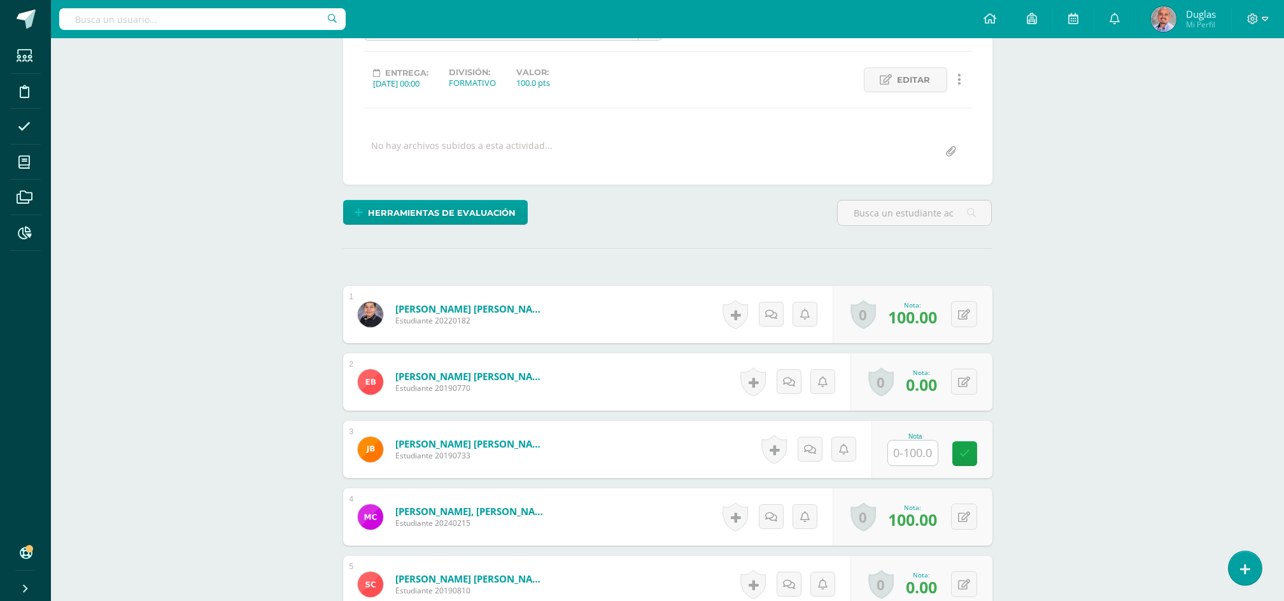
scroll to position [114, 0]
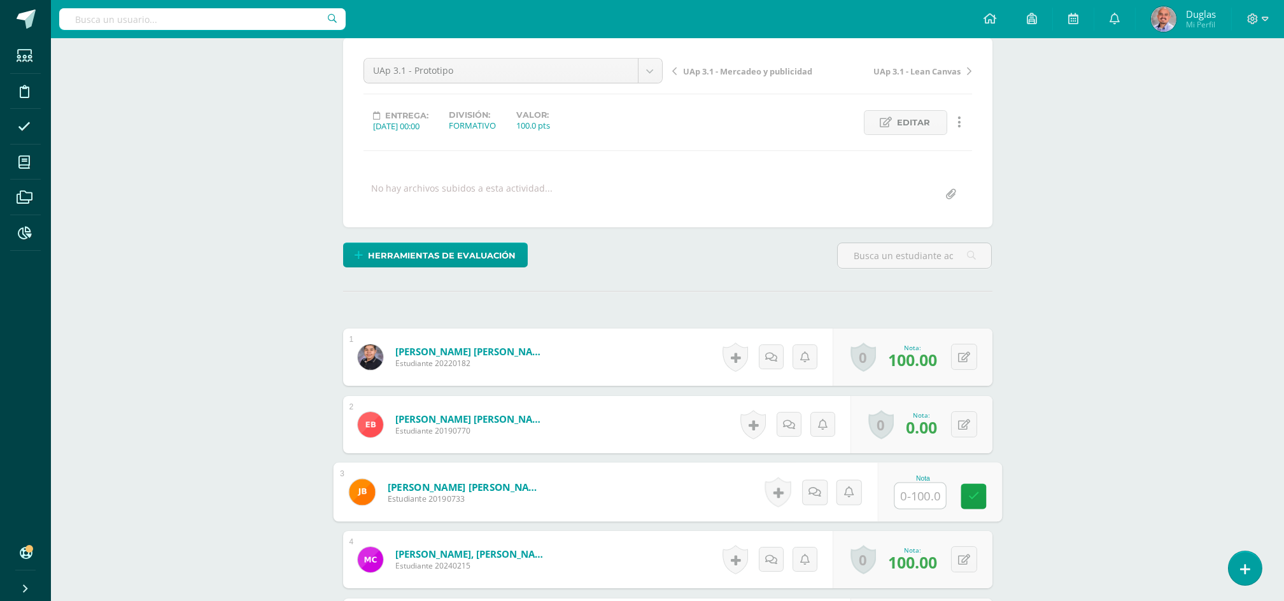
click at [908, 496] on input "text" at bounding box center [919, 495] width 51 height 25
type input "60"
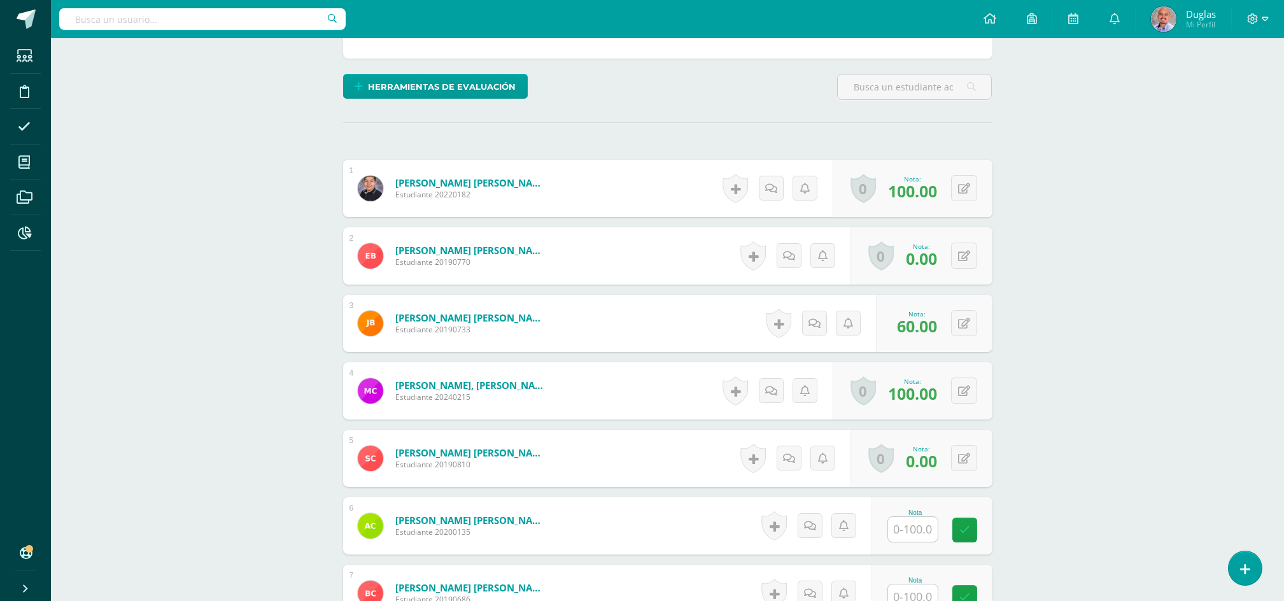
scroll to position [453, 0]
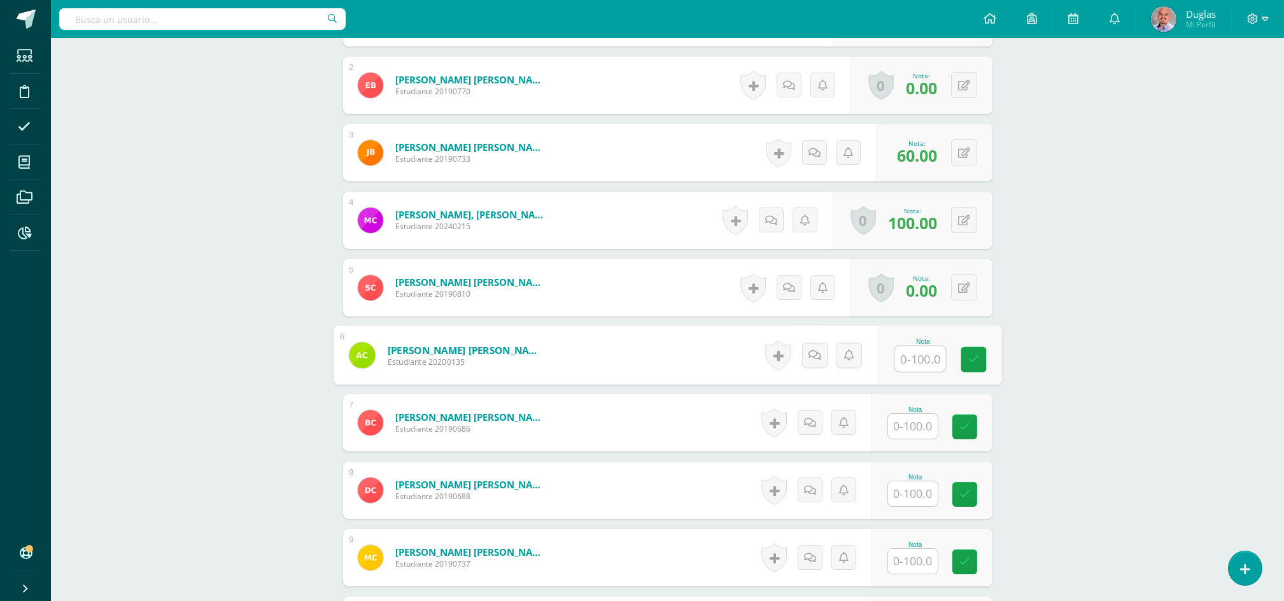
click at [902, 362] on input "text" at bounding box center [919, 358] width 51 height 25
type input "100"
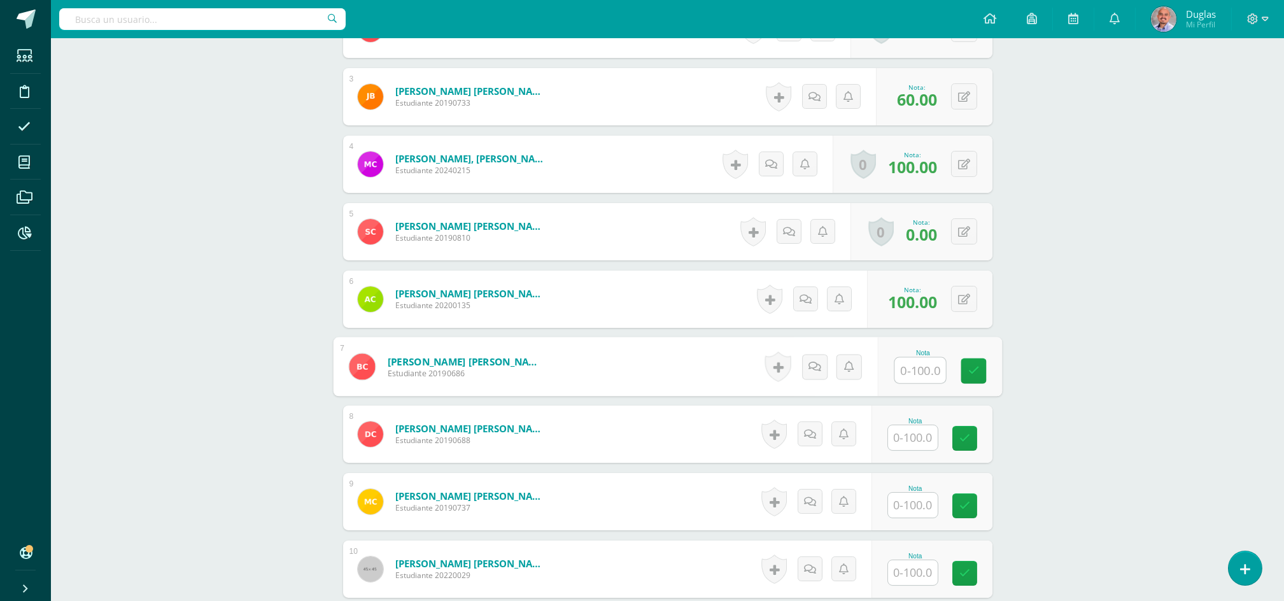
scroll to position [538, 0]
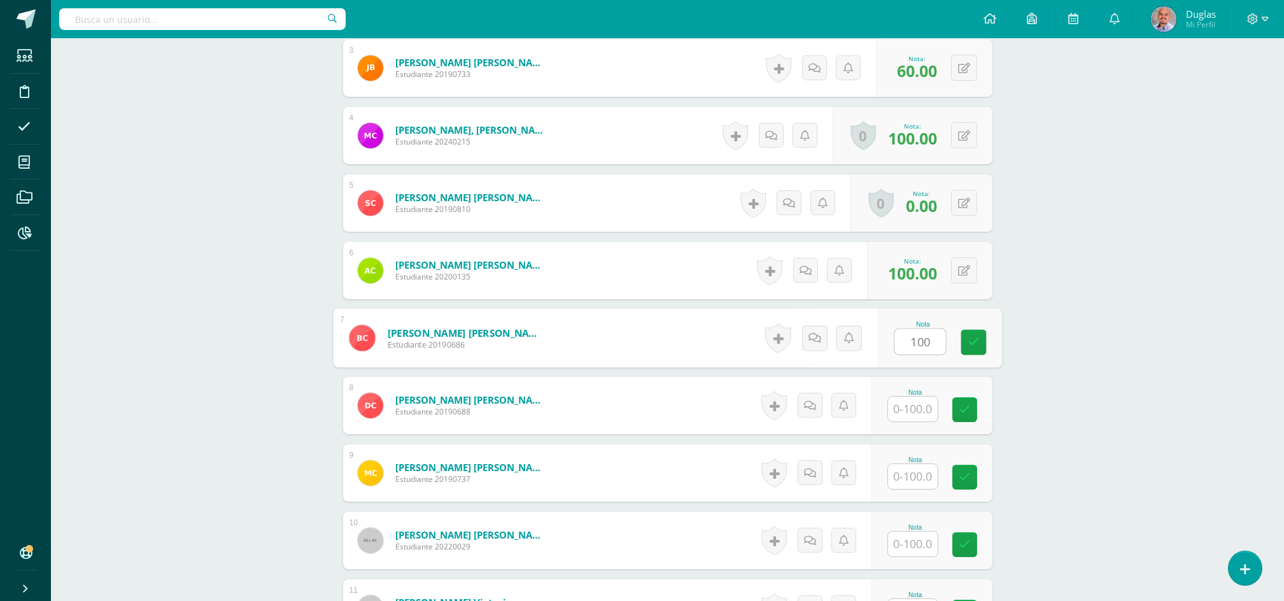
type input "100"
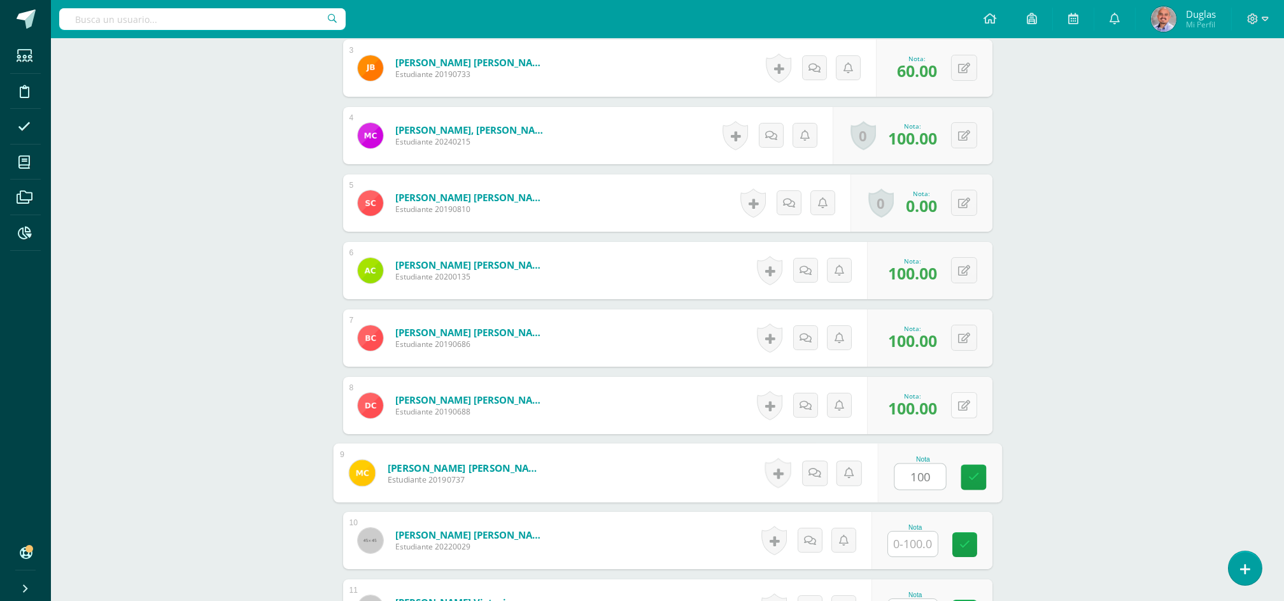
type input "100"
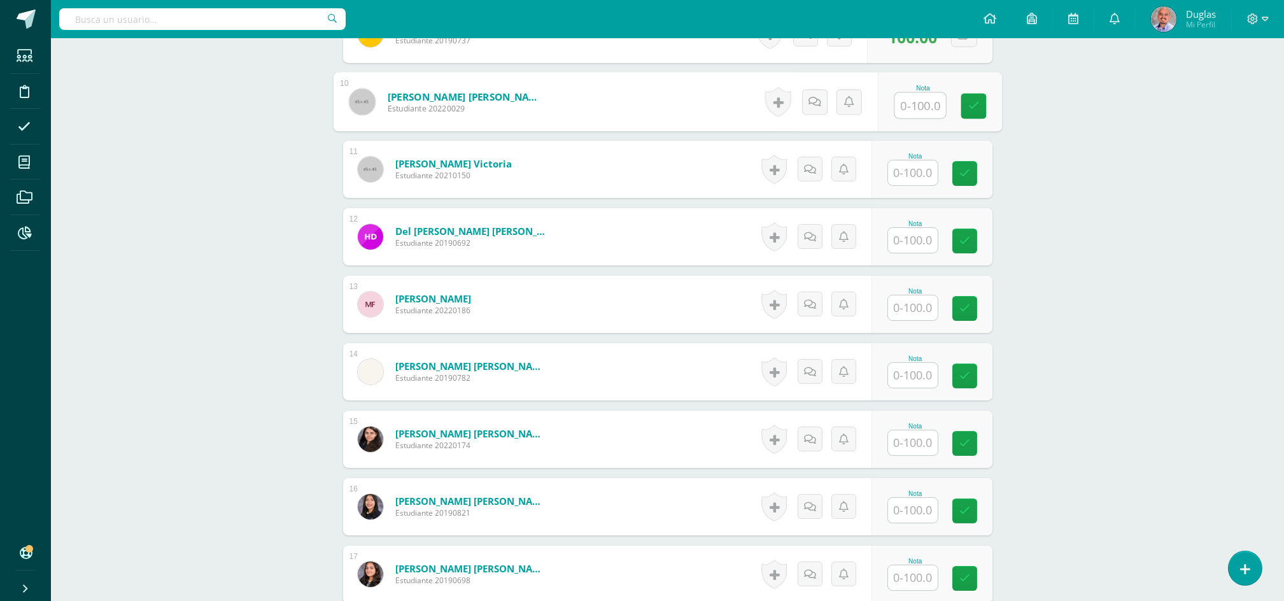
scroll to position [878, 0]
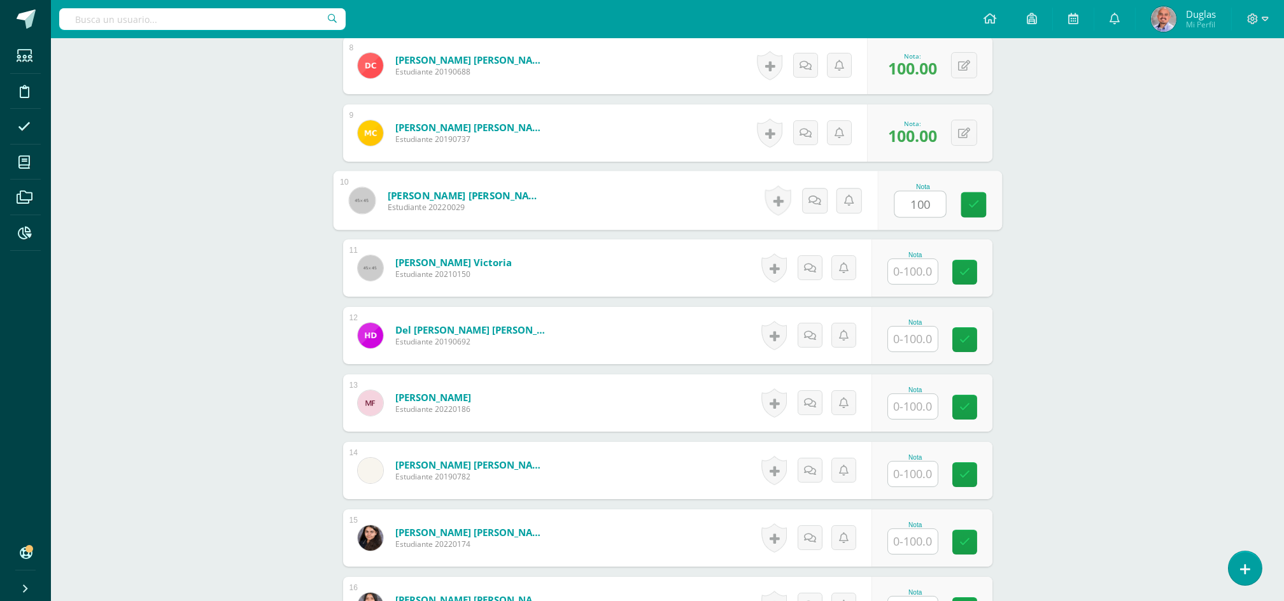
type input "100"
type input "50"
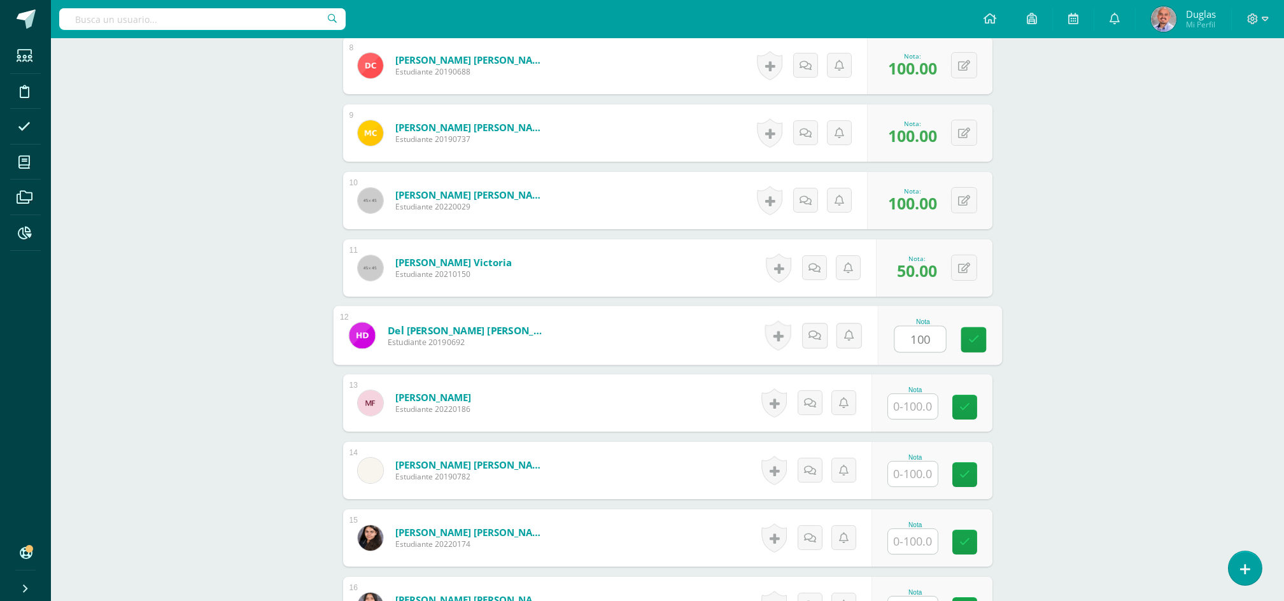
type input "100"
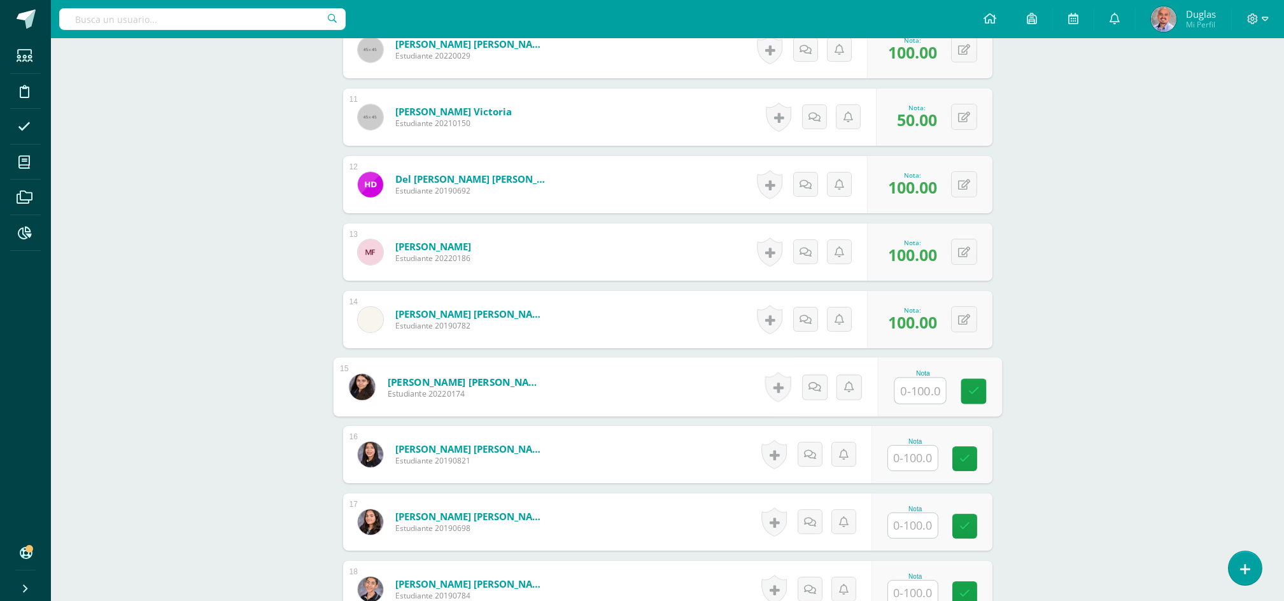
scroll to position [1217, 0]
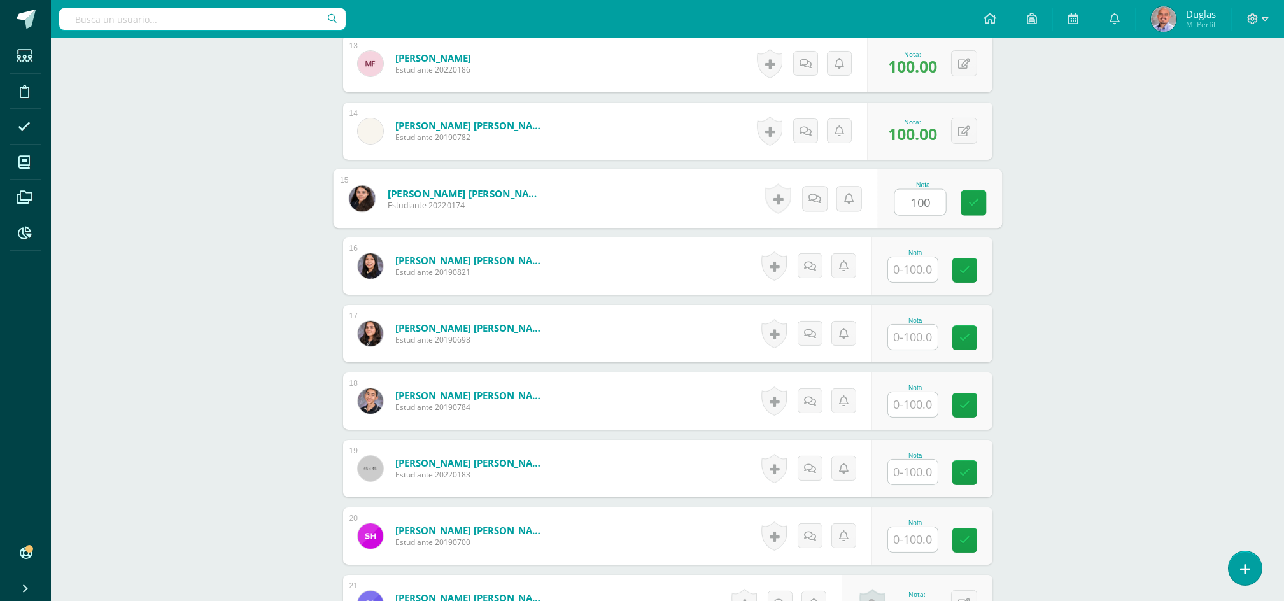
type input "100"
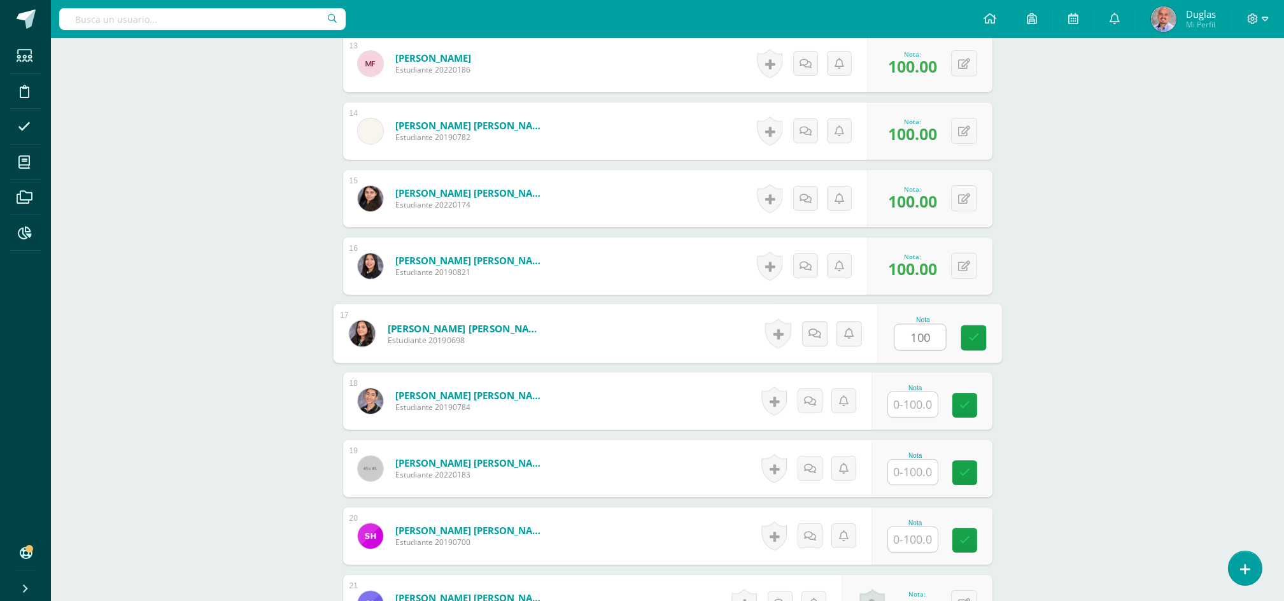
type input "100"
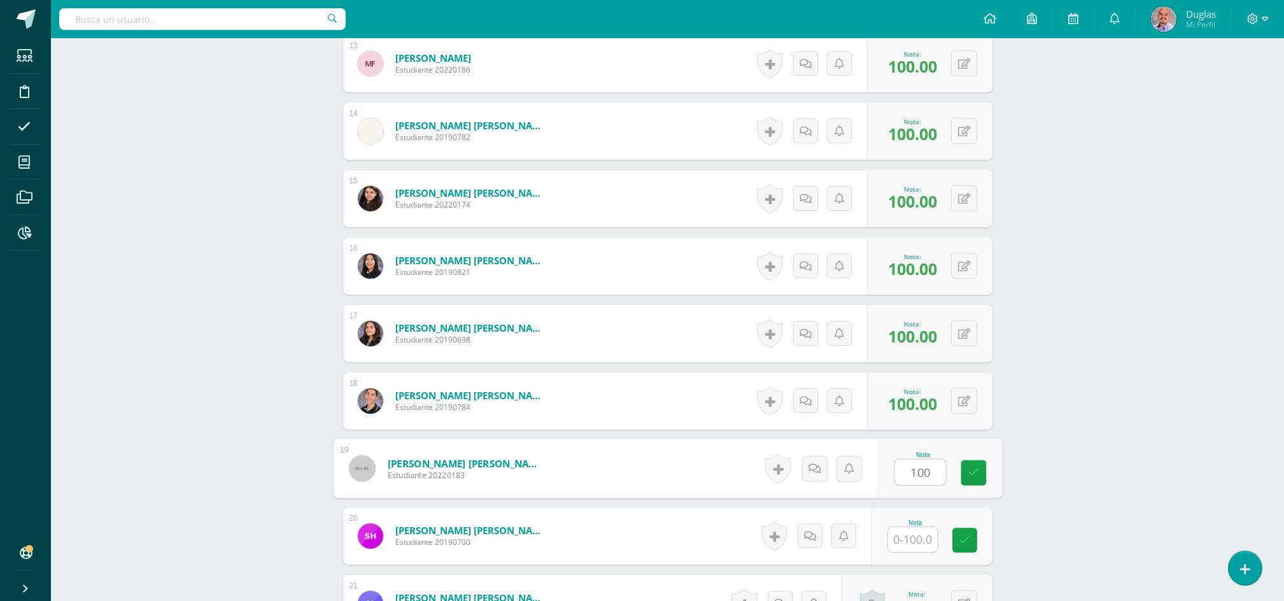
type input "100"
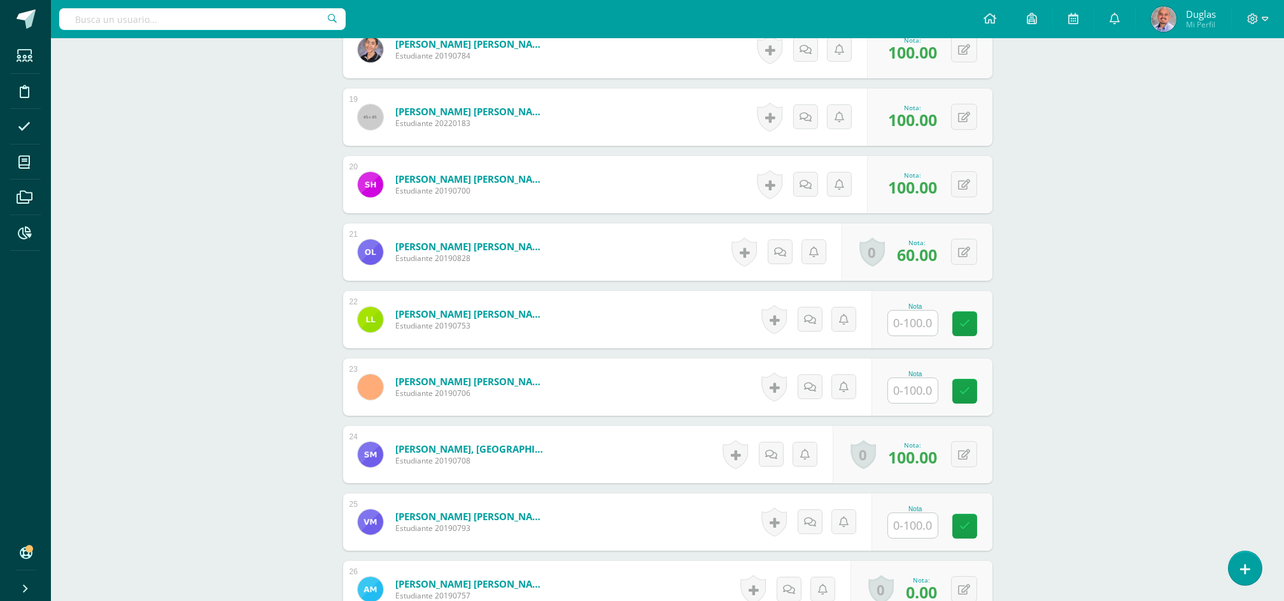
scroll to position [1641, 0]
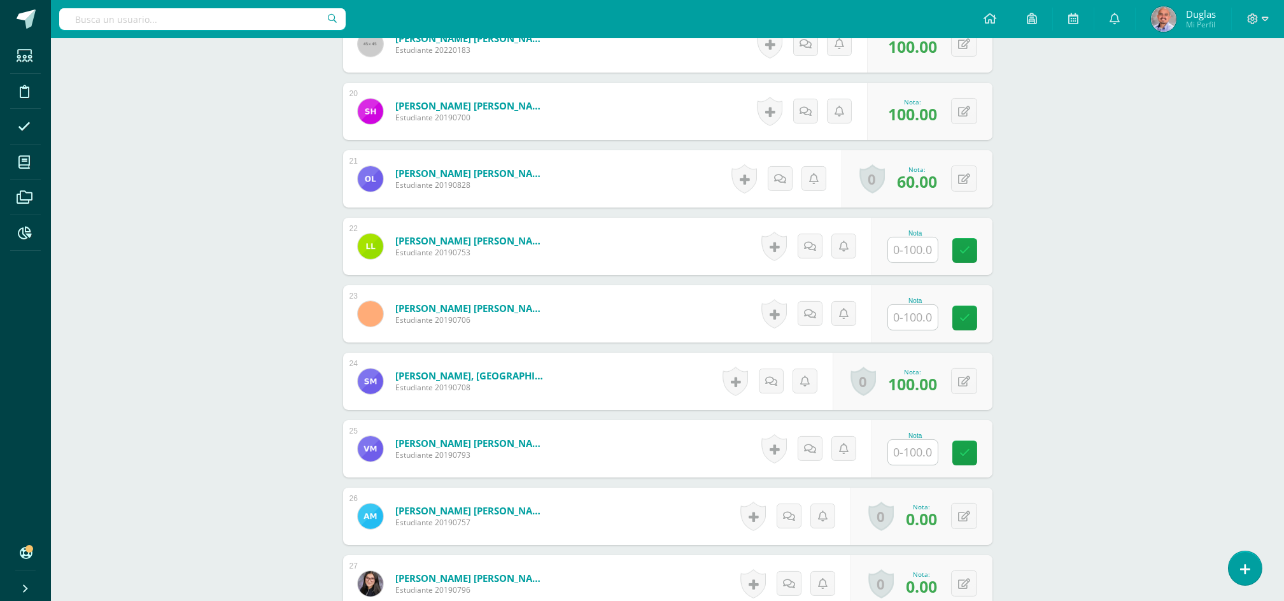
click at [923, 253] on input "text" at bounding box center [913, 249] width 50 height 25
type input "5"
type input "0"
type input "100"
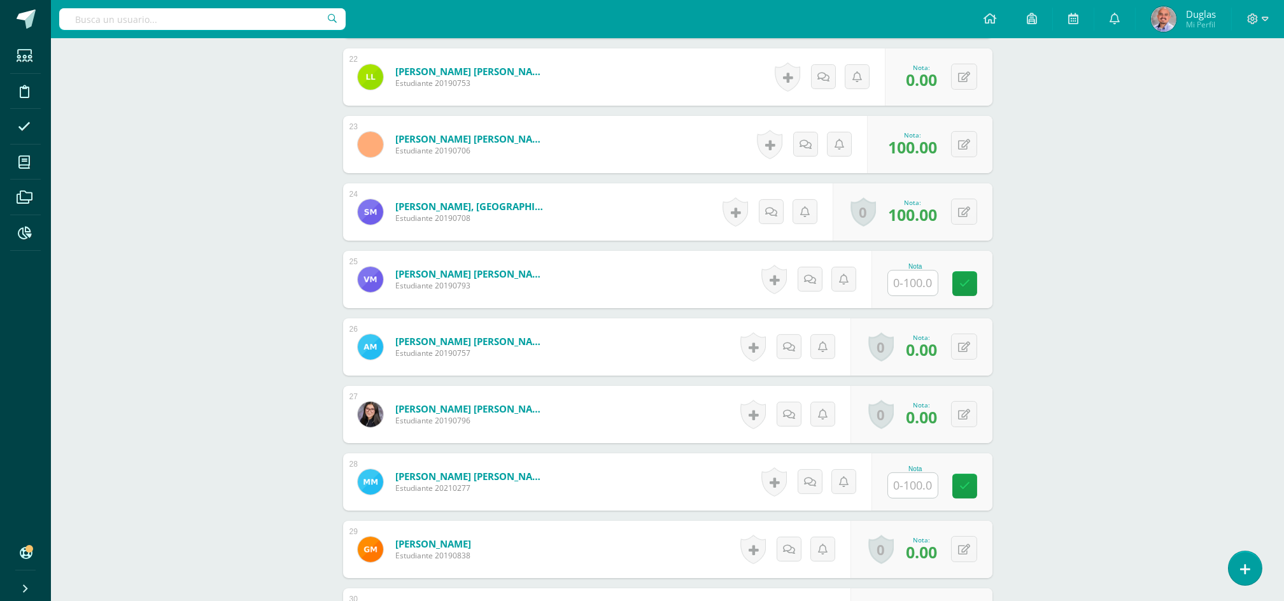
scroll to position [1896, 0]
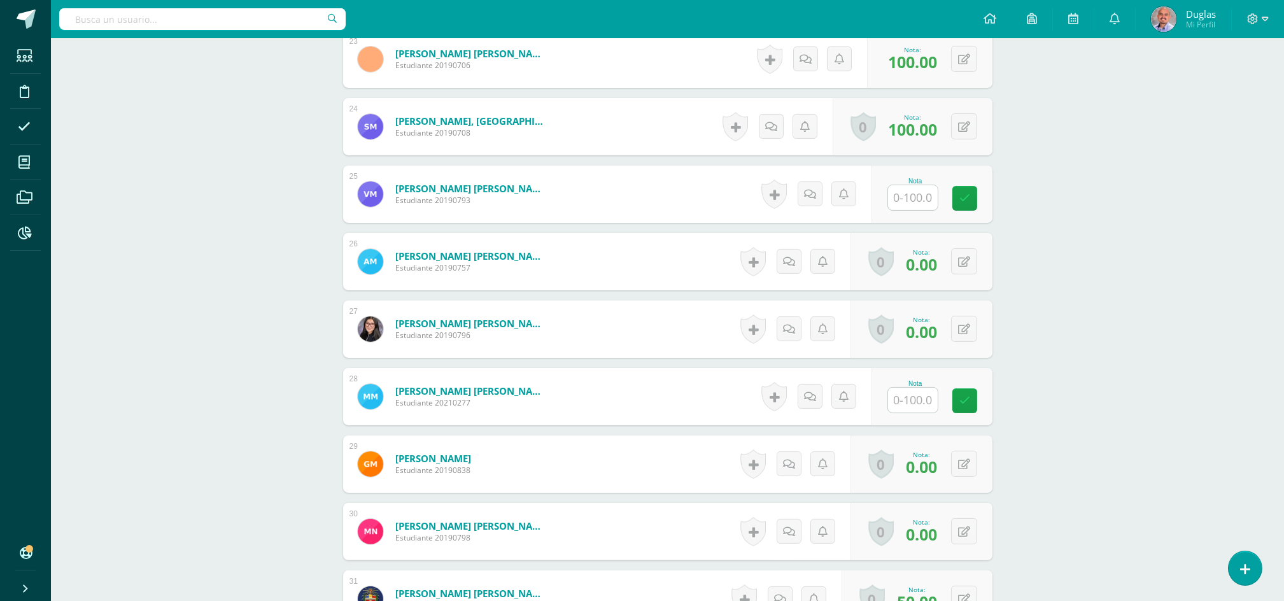
click at [919, 202] on input "text" at bounding box center [913, 197] width 50 height 25
type input "100"
click at [965, 320] on button at bounding box center [964, 329] width 26 height 26
type input "100"
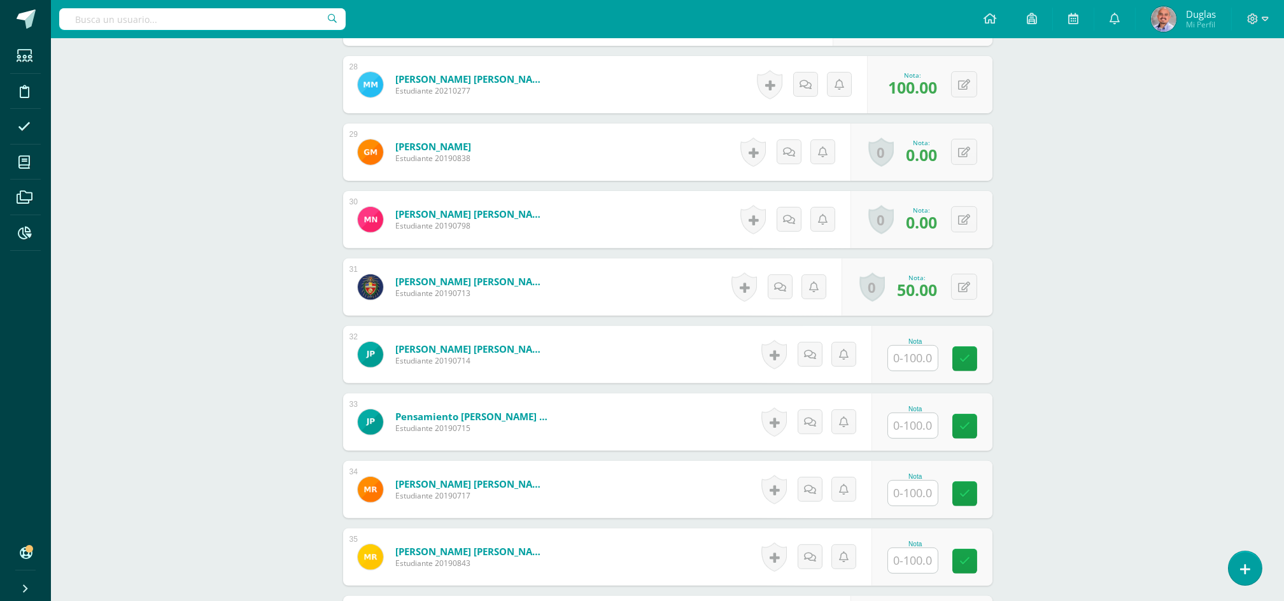
scroll to position [2235, 0]
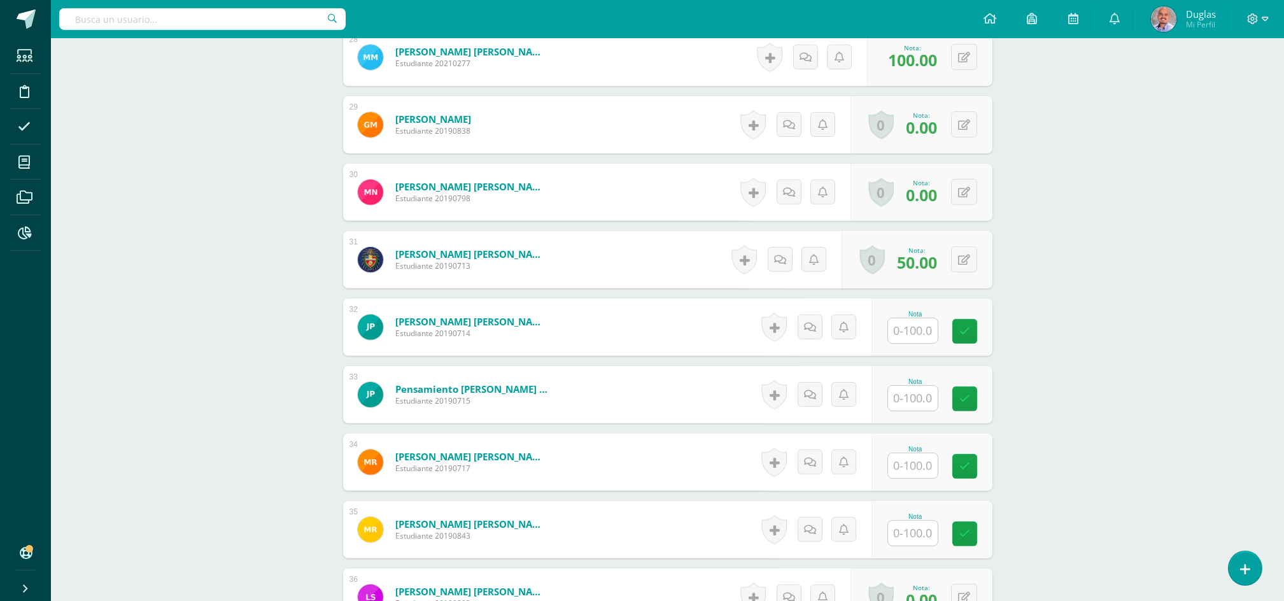
click at [921, 321] on input "text" at bounding box center [913, 330] width 50 height 25
type input "100"
type input "60"
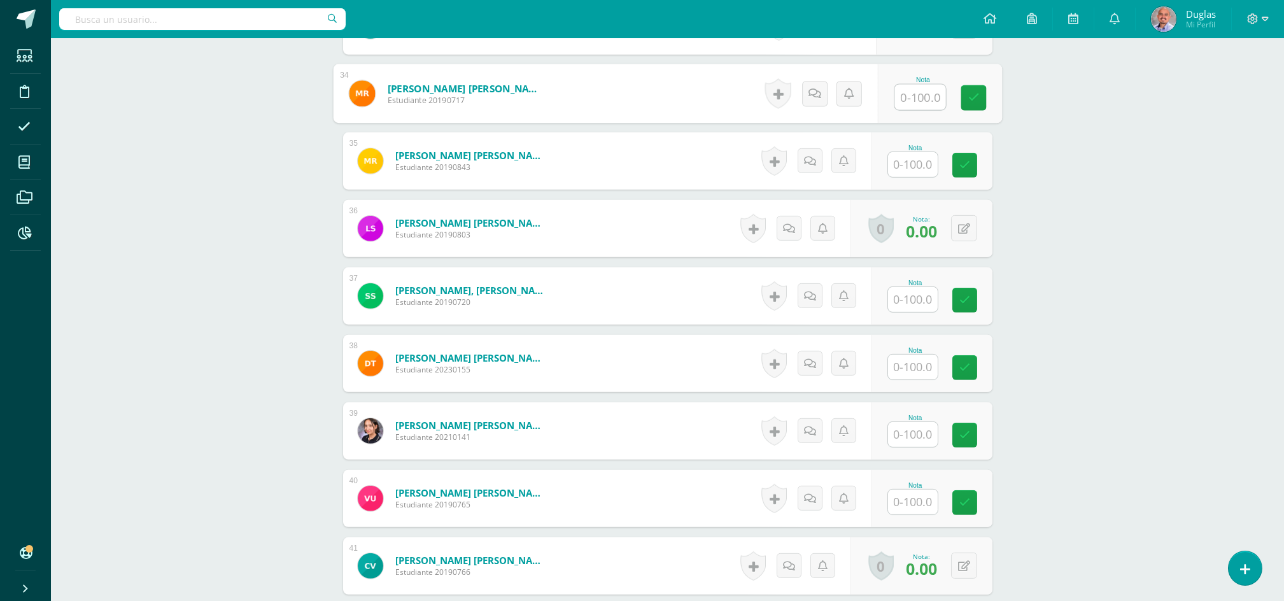
scroll to position [2574, 0]
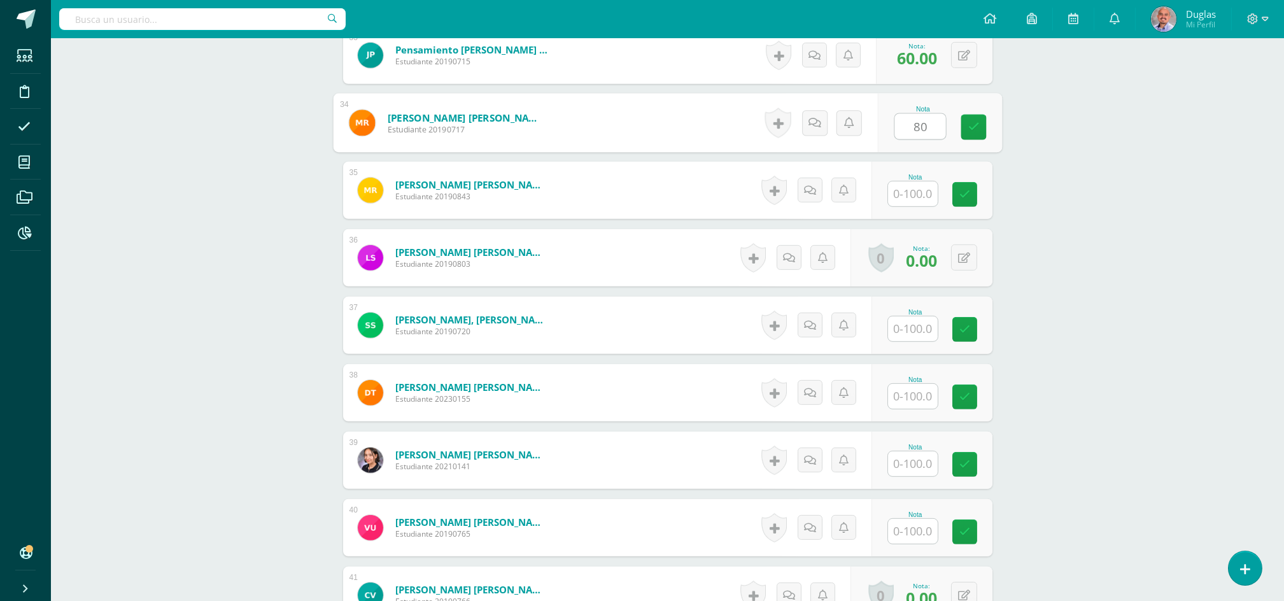
type input "80"
type input "100"
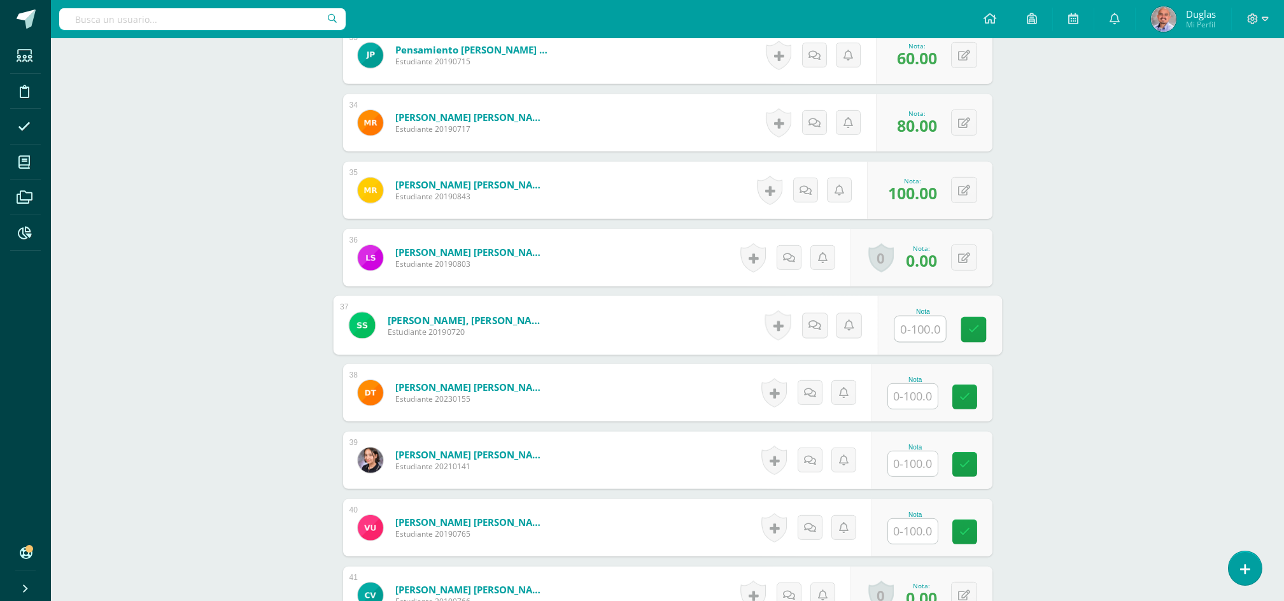
click at [909, 321] on input "text" at bounding box center [919, 328] width 51 height 25
type input "85"
type input "100"
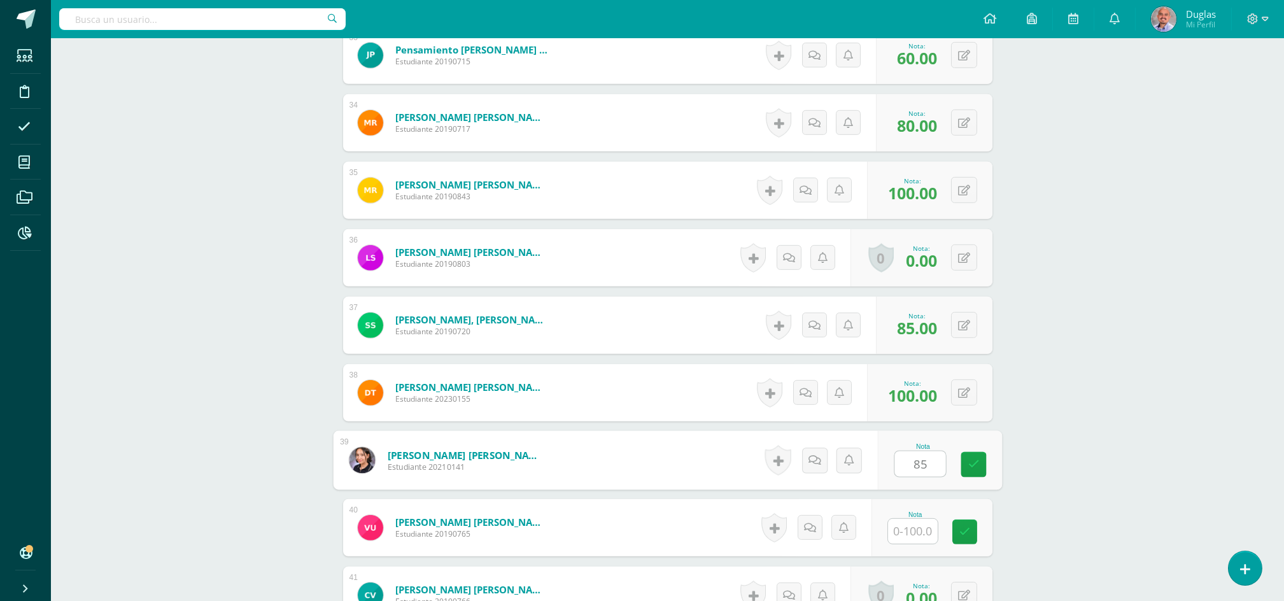
type input "85"
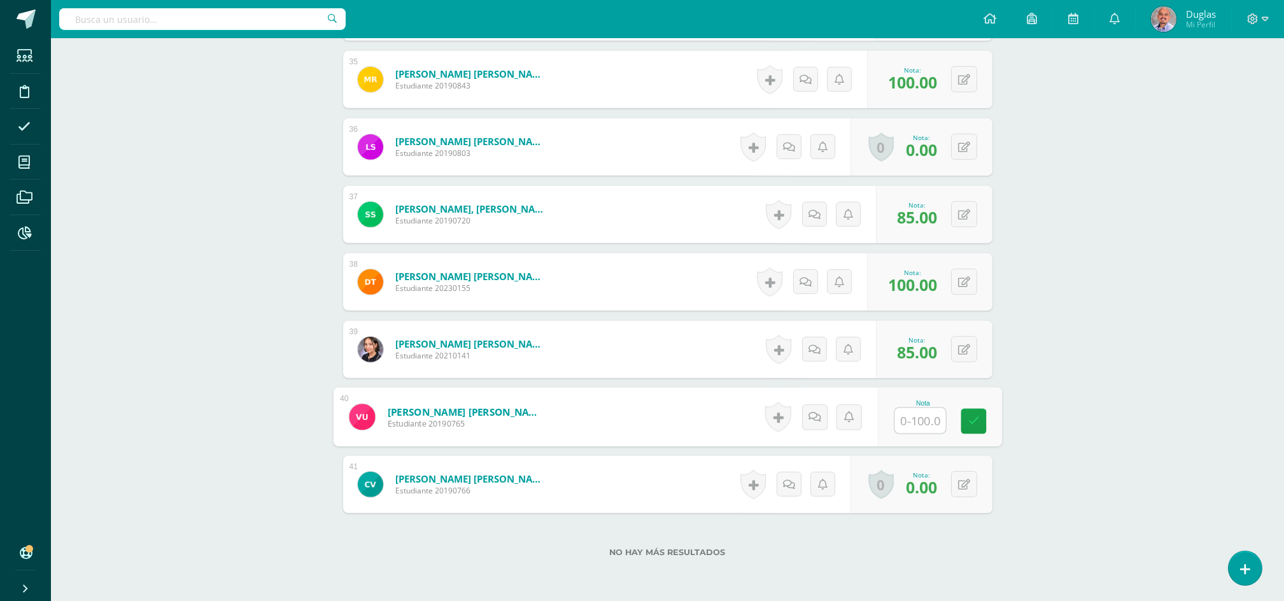
scroll to position [2744, 0]
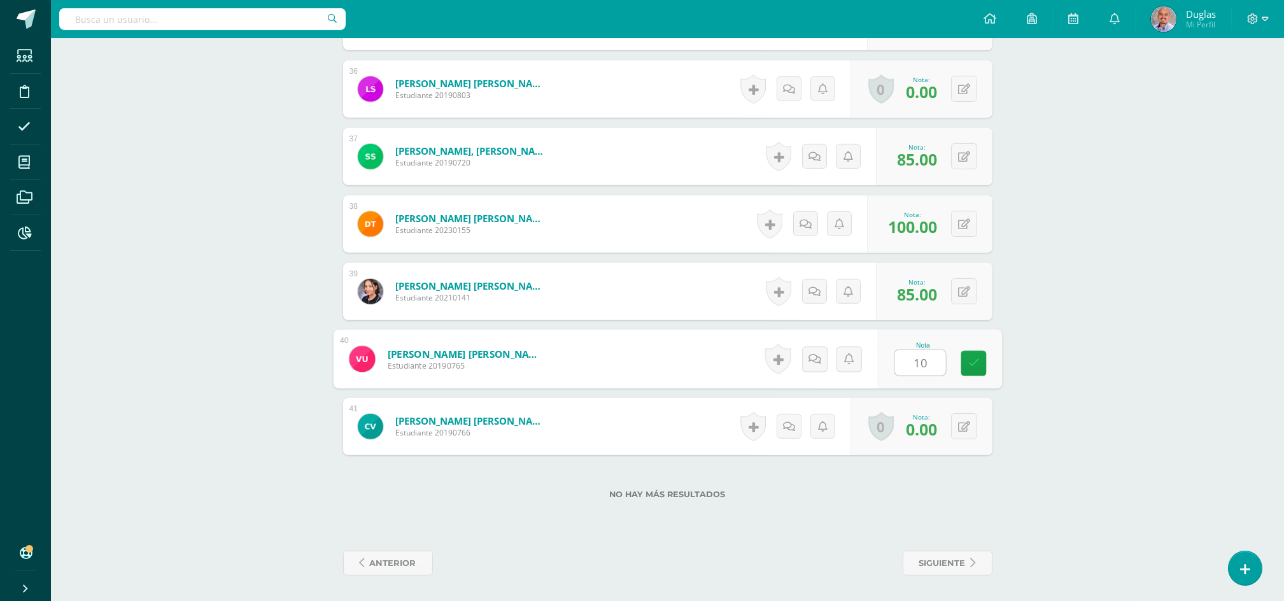
type input "100"
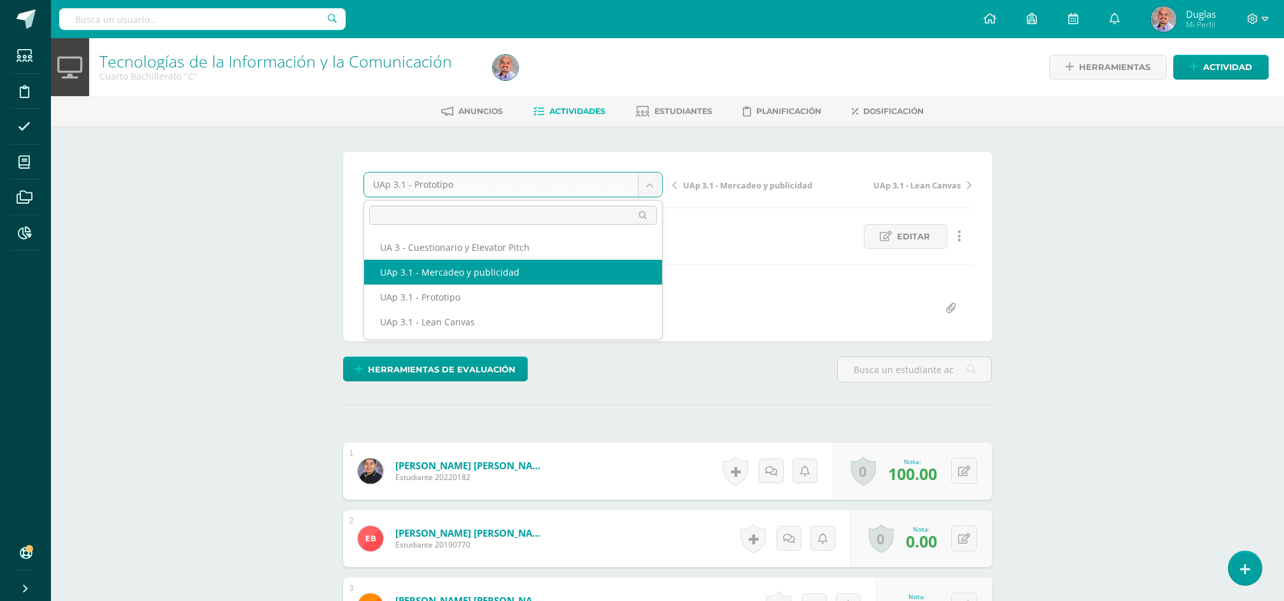
select select "/dashboard/teacher/grade-activity/223536/"
